Goal: Communication & Community: Answer question/provide support

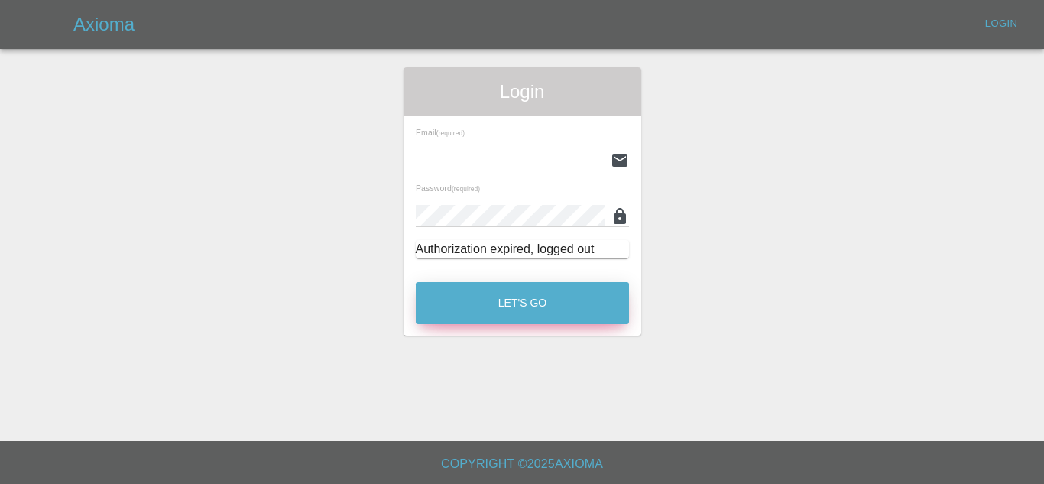
type input "[EMAIL_ADDRESS][DOMAIN_NAME]"
click at [546, 299] on button "Let's Go" at bounding box center [522, 303] width 213 height 42
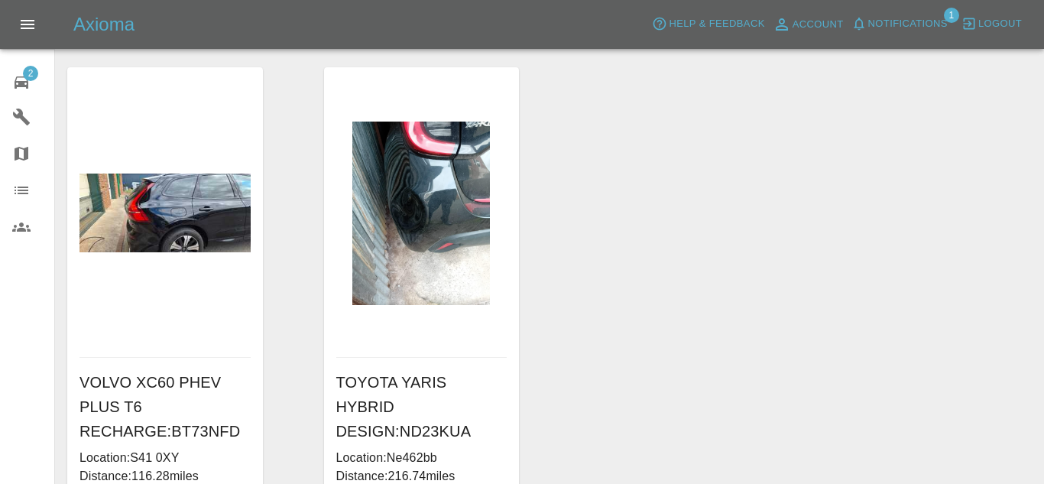
click at [37, 83] on div "2" at bounding box center [33, 81] width 43 height 22
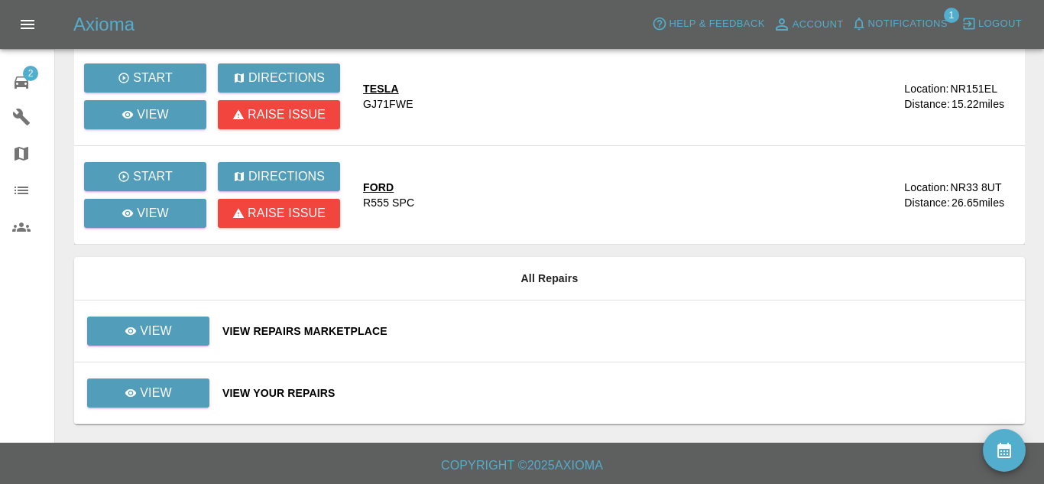
scroll to position [252, 0]
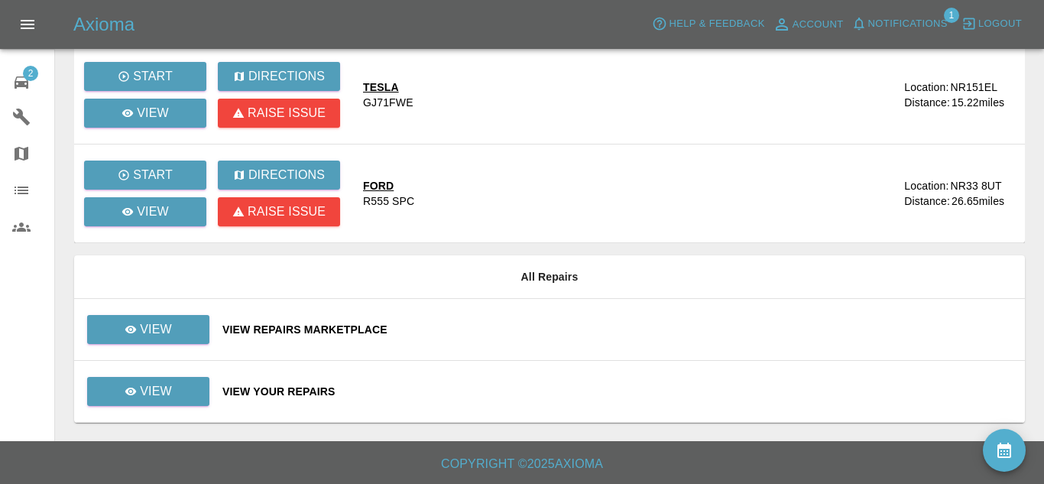
click at [348, 323] on div "View Repairs Marketplace" at bounding box center [618, 329] width 791 height 15
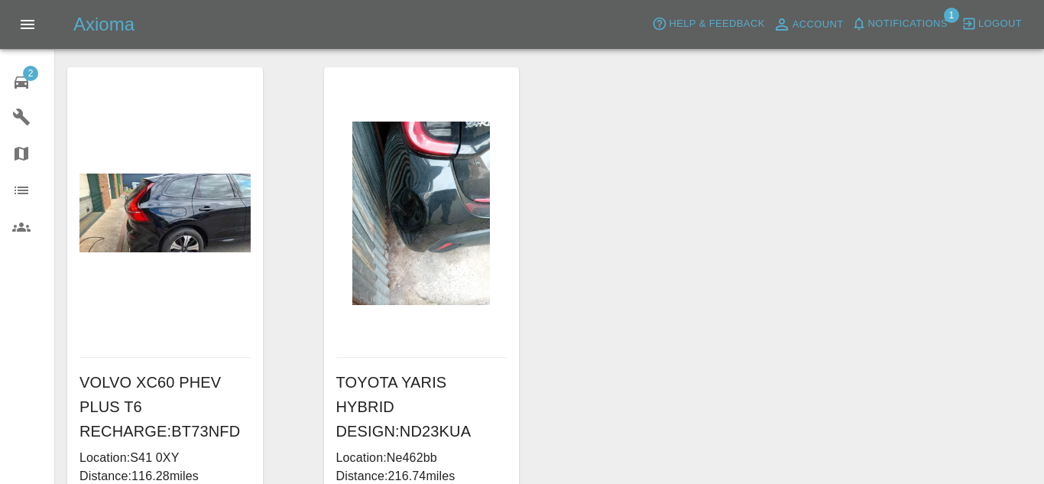
click at [946, 26] on span "Notifications" at bounding box center [909, 24] width 80 height 18
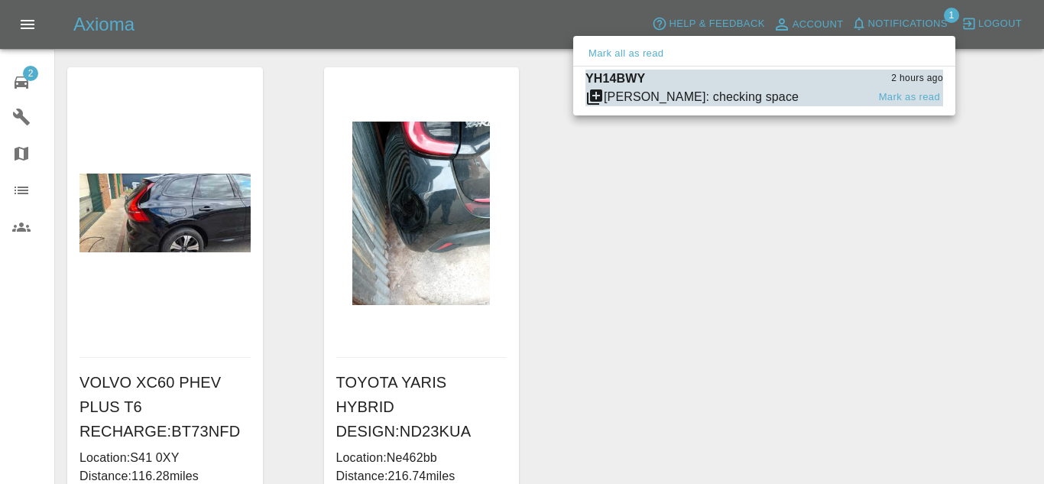
click at [794, 90] on span "[PERSON_NAME]: checking space" at bounding box center [726, 97] width 281 height 18
